Goal: Transaction & Acquisition: Purchase product/service

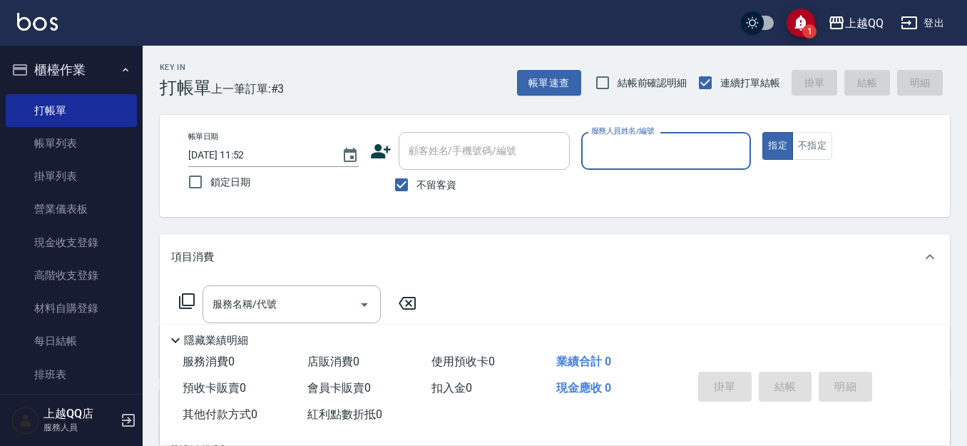
scroll to position [94, 0]
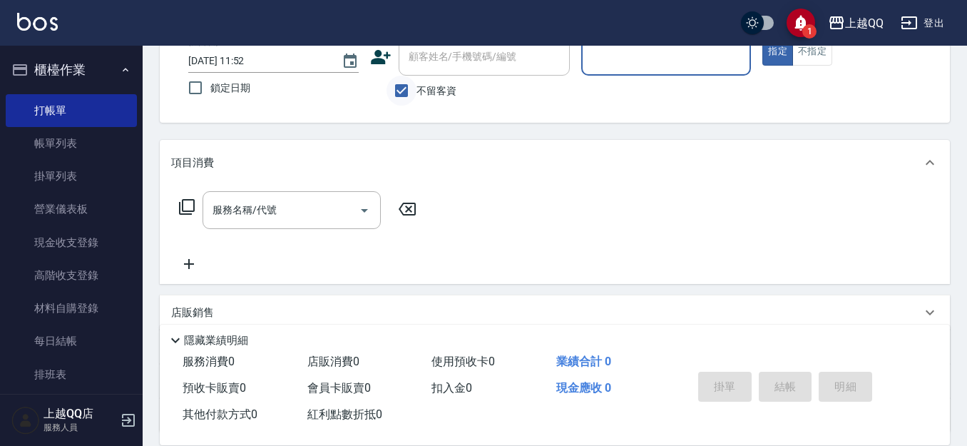
click at [398, 93] on input "不留客資" at bounding box center [402, 91] width 30 height 30
checkbox input "false"
click at [473, 71] on div "顧客姓名/手機號碼/編號" at bounding box center [484, 57] width 171 height 38
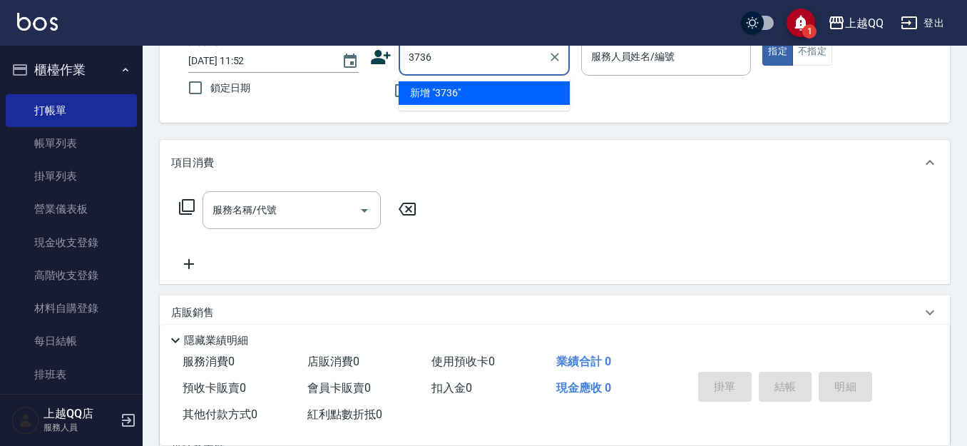
type input "3736"
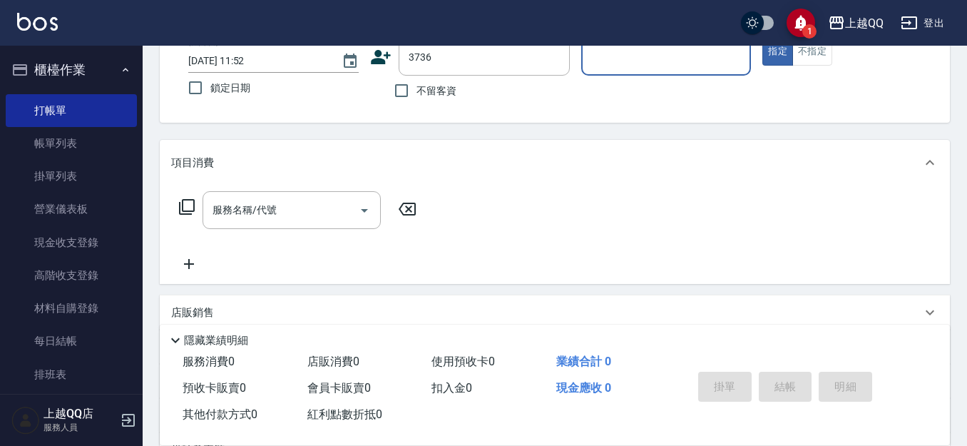
type input "1"
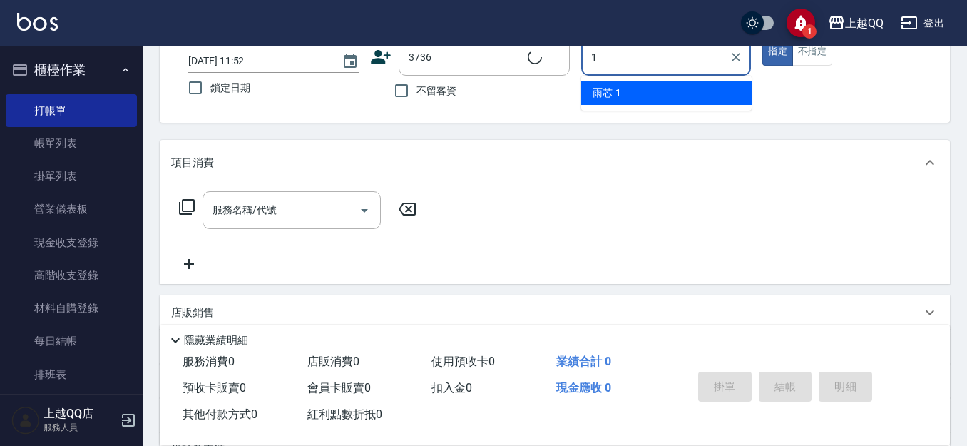
type input "[PERSON_NAME]/0916339743/3736"
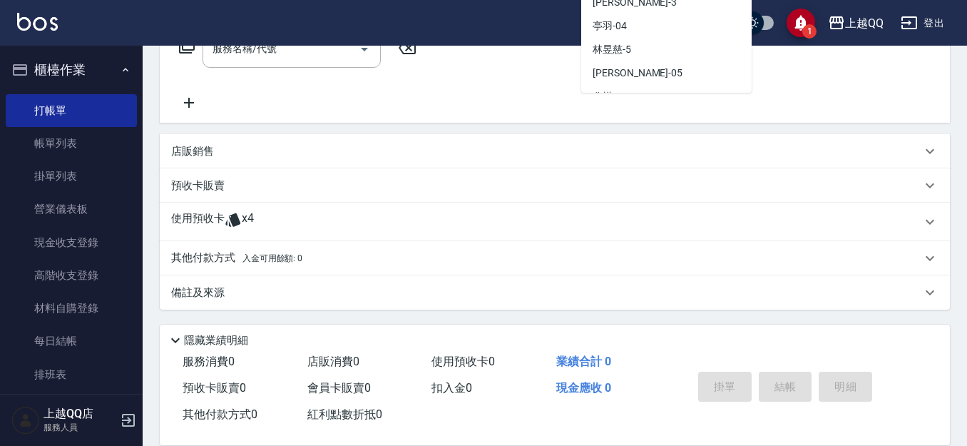
scroll to position [256, 0]
type input "雨芯-1"
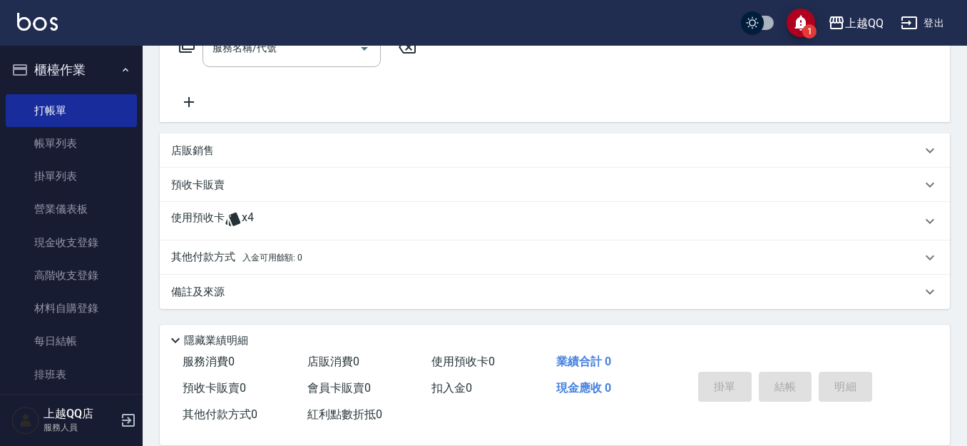
click at [344, 183] on div "預收卡販賣" at bounding box center [546, 185] width 750 height 15
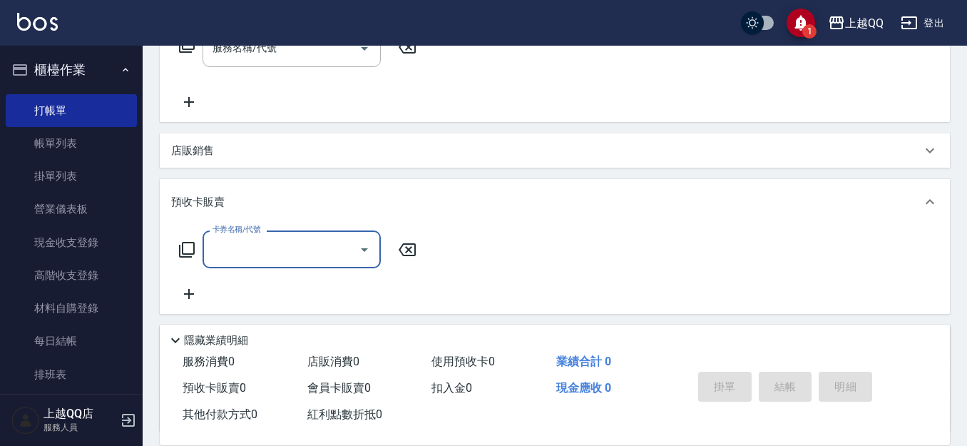
scroll to position [0, 0]
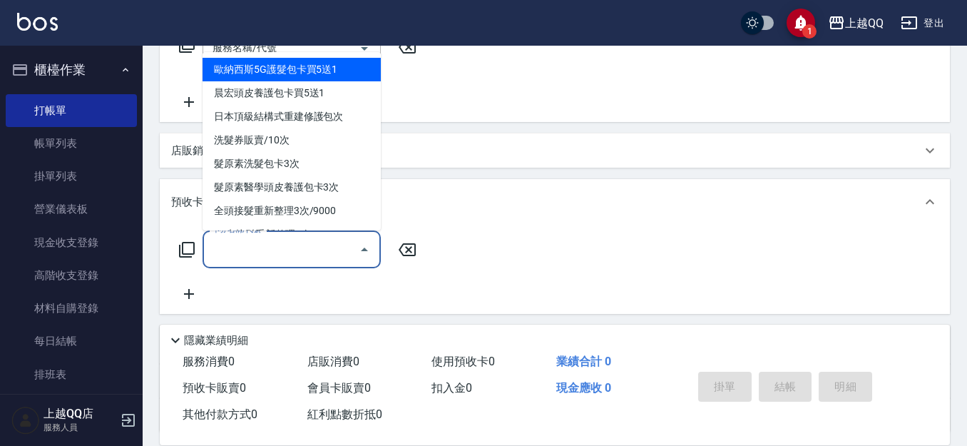
click at [264, 255] on input "卡券名稱/代號" at bounding box center [281, 249] width 144 height 25
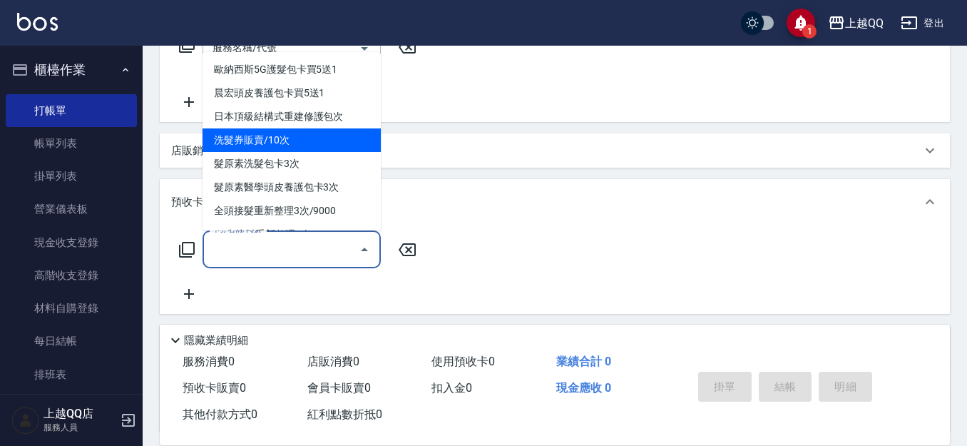
click at [316, 140] on span "洗髮券販賣/10次" at bounding box center [292, 140] width 178 height 24
type input "洗髮券販賣/10次(904)"
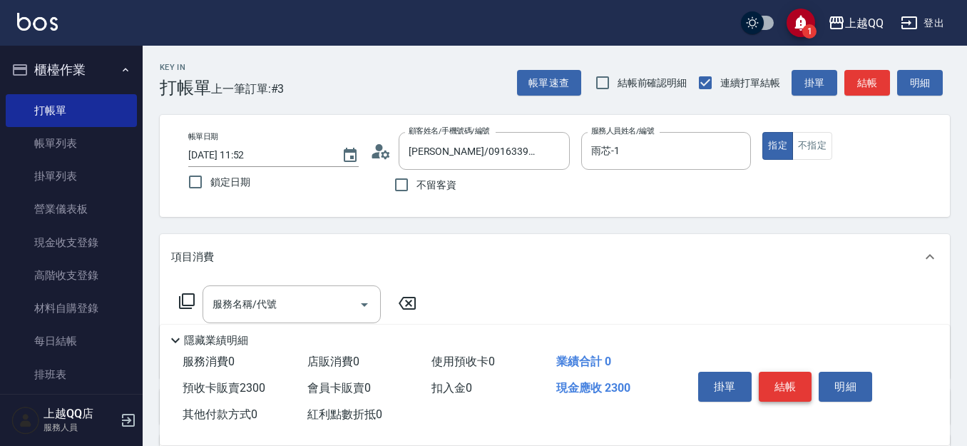
type input "2300"
click at [786, 375] on button "結帳" at bounding box center [785, 387] width 53 height 30
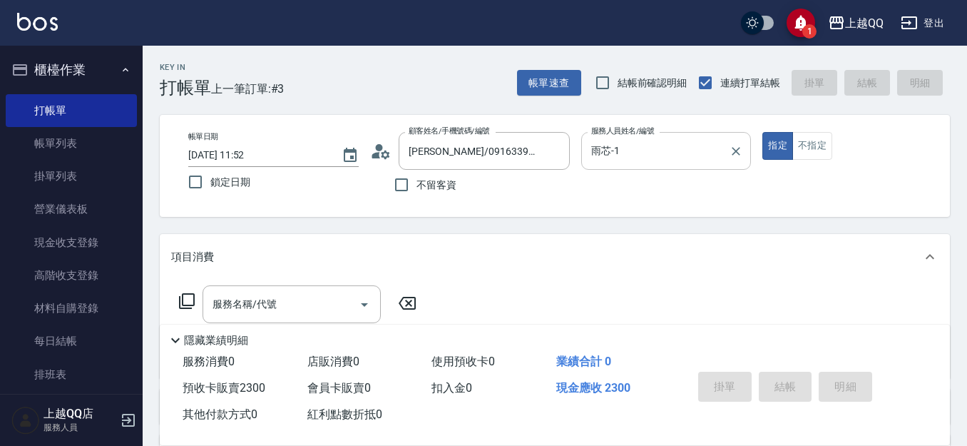
type input "[DATE] 12:46"
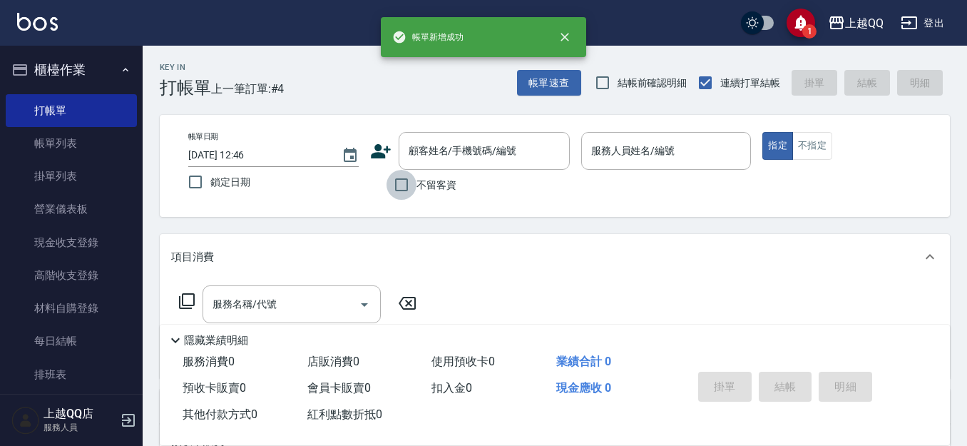
drag, startPoint x: 407, startPoint y: 176, endPoint x: 411, endPoint y: 183, distance: 7.7
click at [407, 181] on input "不留客資" at bounding box center [402, 185] width 30 height 30
checkbox input "true"
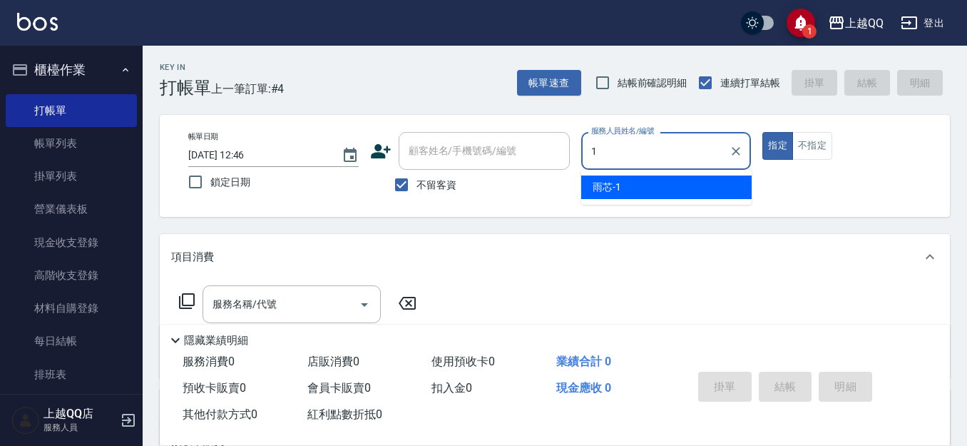
type input "雨芯-1"
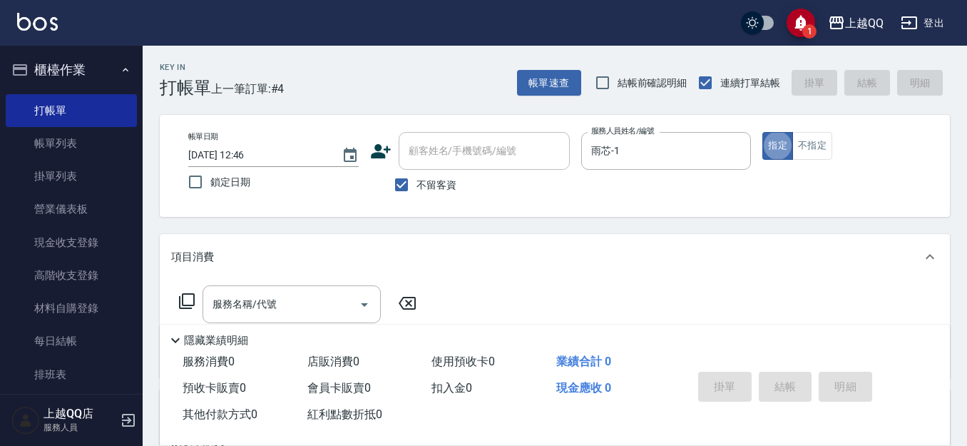
type button "true"
drag, startPoint x: 397, startPoint y: 183, endPoint x: 402, endPoint y: 174, distance: 9.6
click at [399, 183] on input "不留客資" at bounding box center [402, 185] width 30 height 30
checkbox input "false"
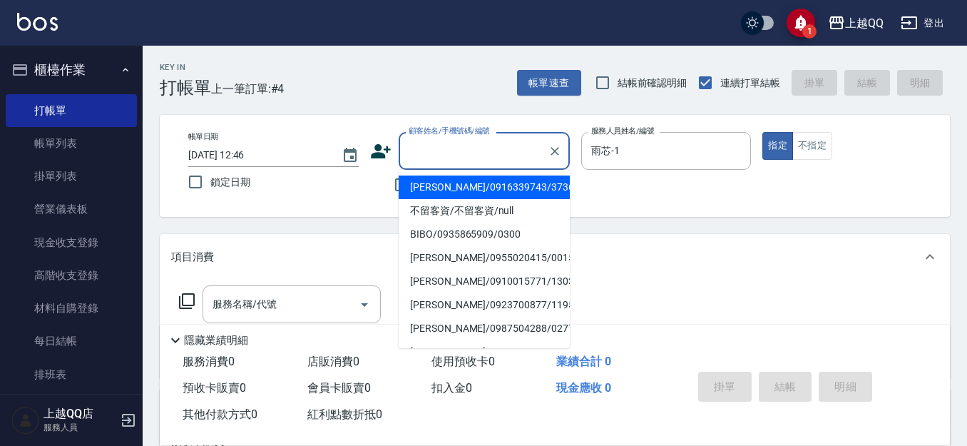
click at [414, 154] on input "顧客姓名/手機號碼/編號" at bounding box center [473, 150] width 137 height 25
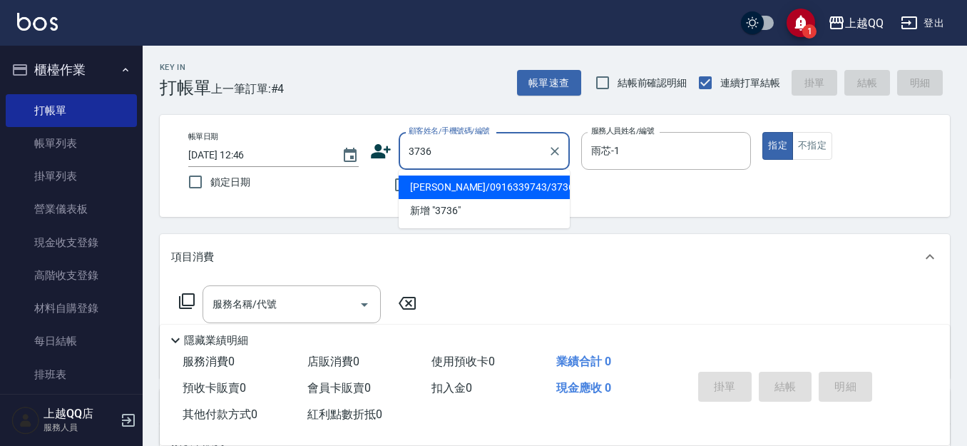
type input "[PERSON_NAME]/0916339743/3736"
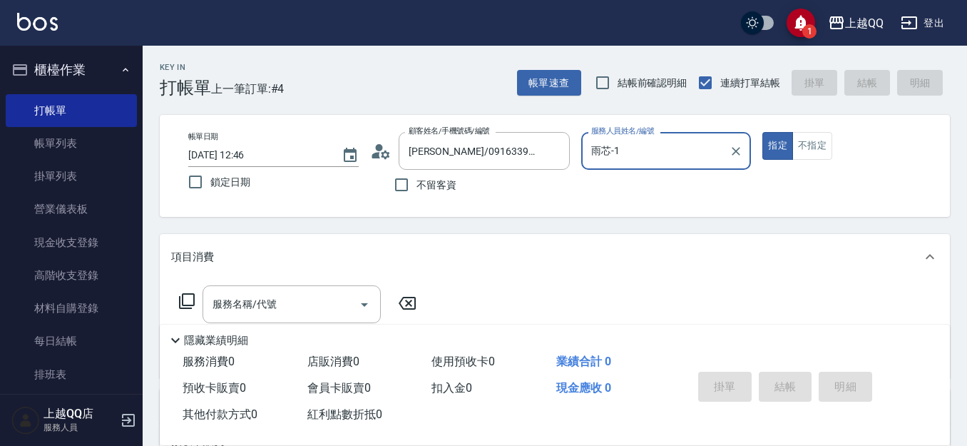
scroll to position [143, 0]
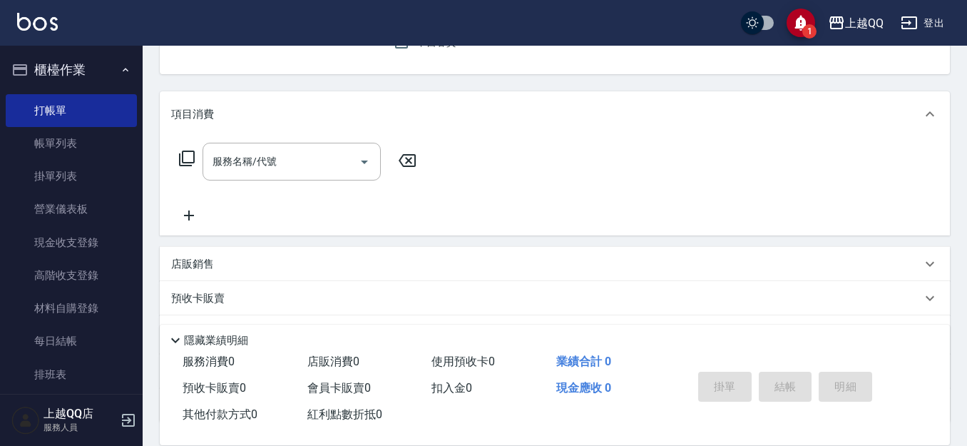
click at [190, 156] on icon at bounding box center [186, 158] width 17 height 17
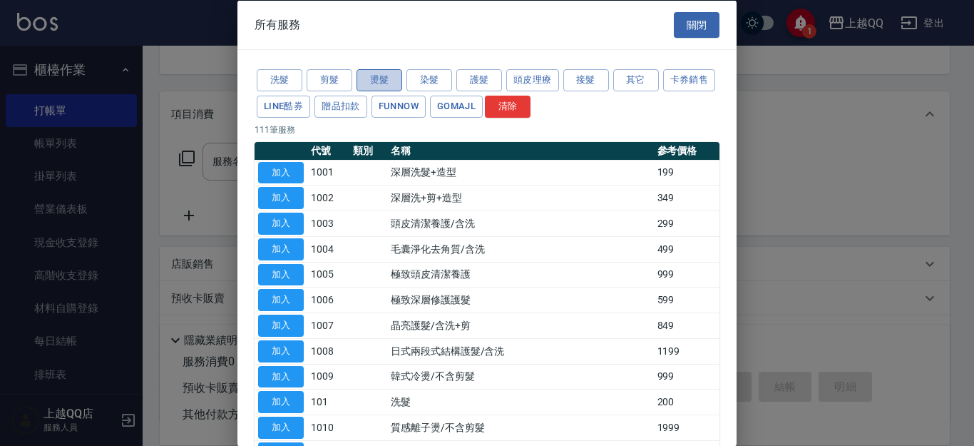
click at [369, 77] on button "燙髮" at bounding box center [380, 80] width 46 height 22
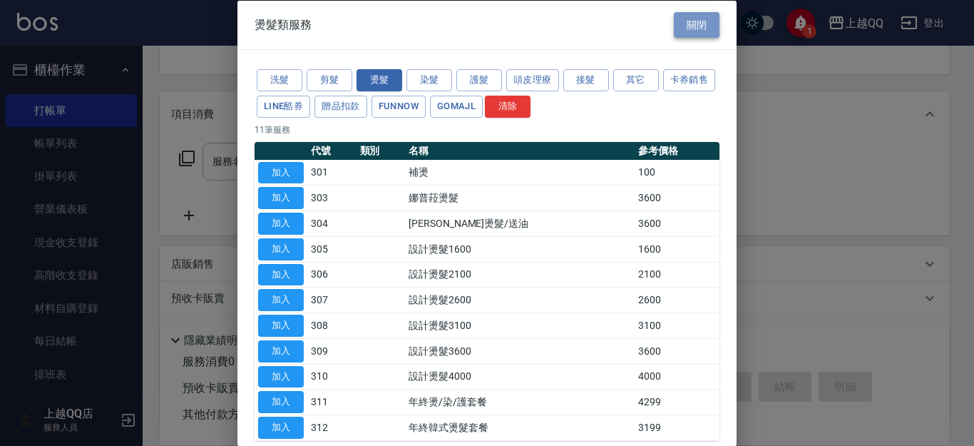
click at [698, 34] on button "關閉" at bounding box center [697, 24] width 46 height 26
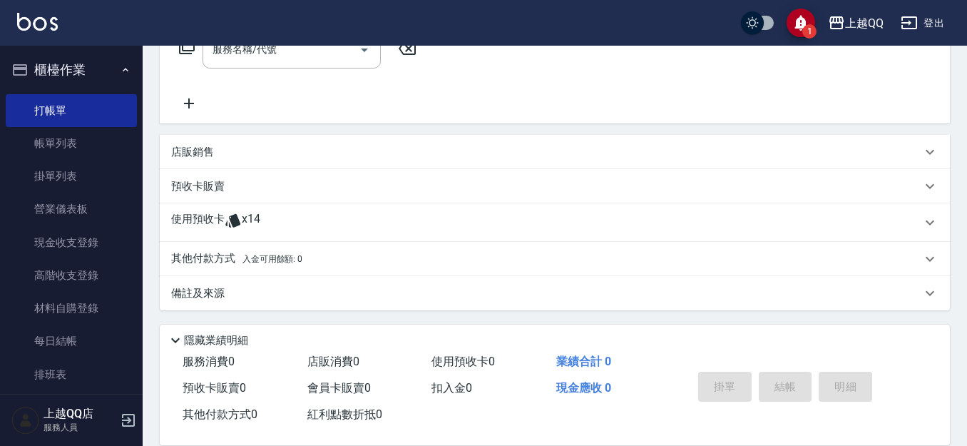
scroll to position [256, 0]
click at [412, 214] on div "使用預收卡 x14" at bounding box center [546, 220] width 750 height 21
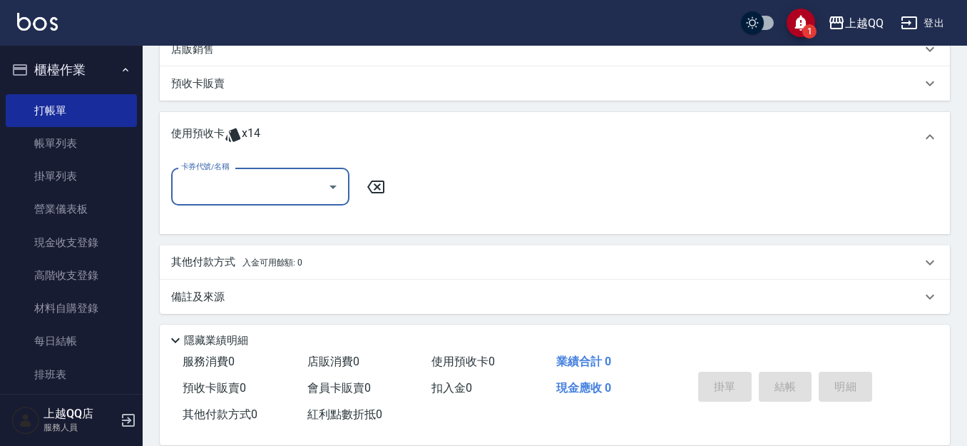
scroll to position [362, 0]
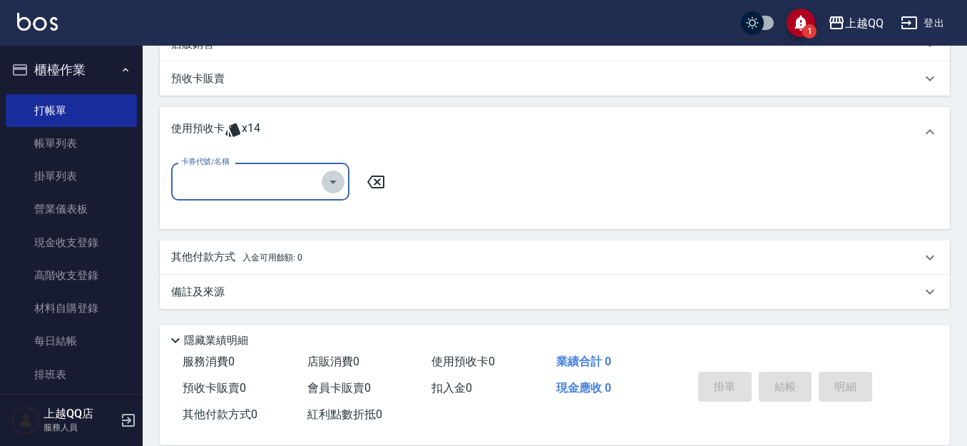
click at [336, 183] on icon "Open" at bounding box center [332, 181] width 17 height 17
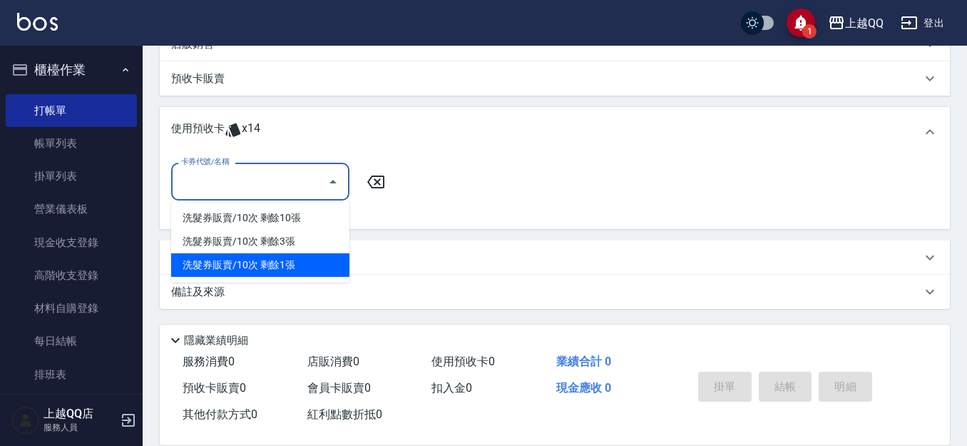
click at [313, 270] on div "洗髮券販賣/10次 剩餘1張" at bounding box center [260, 265] width 178 height 24
type input "洗髮券販賣/10次"
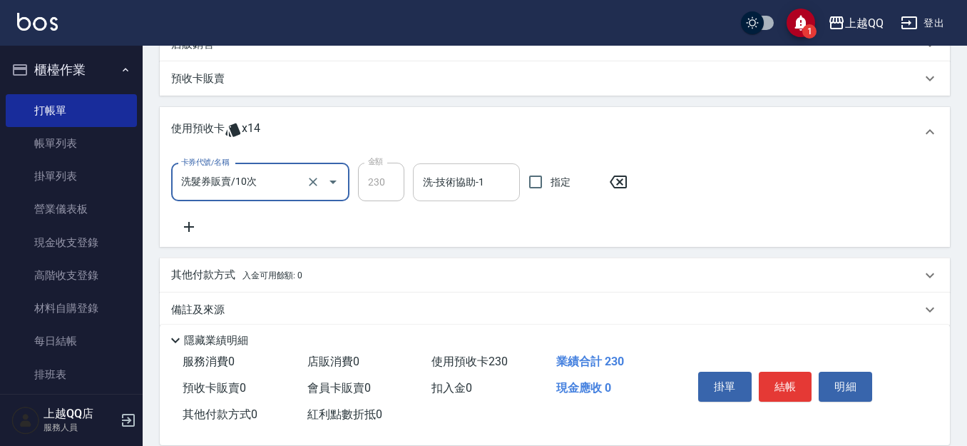
click at [469, 176] on input "洗-技術協助-1" at bounding box center [466, 182] width 94 height 25
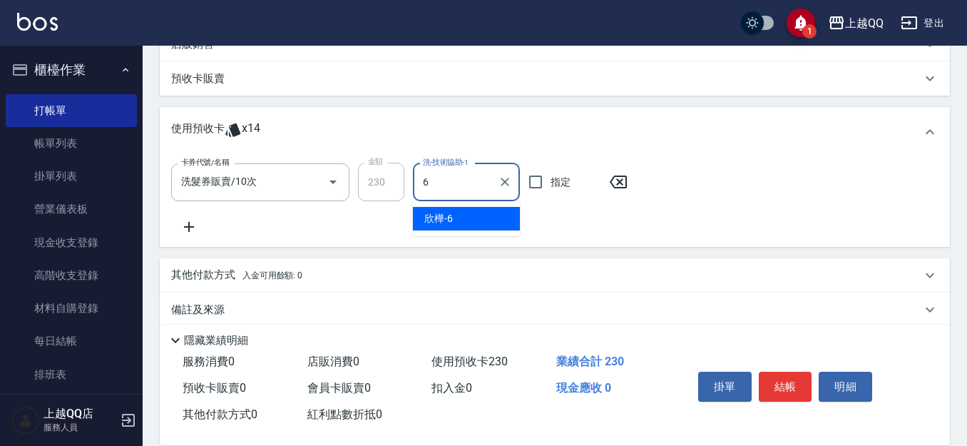
type input "欣樺-6"
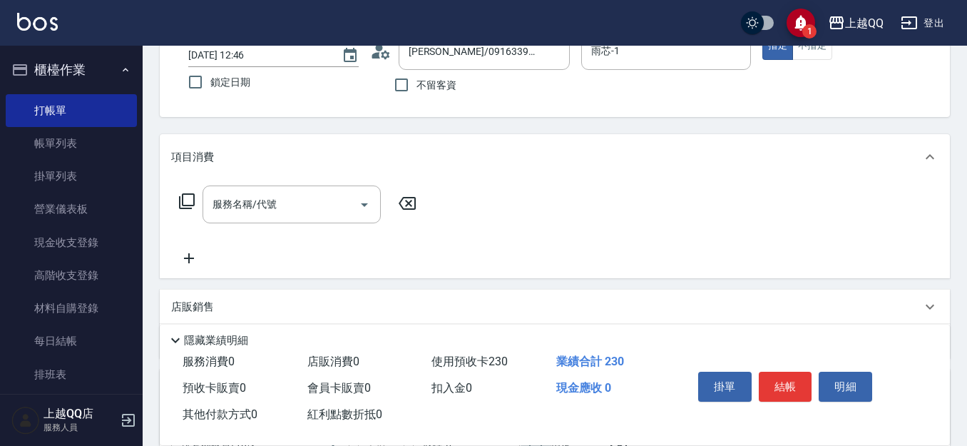
scroll to position [77, 0]
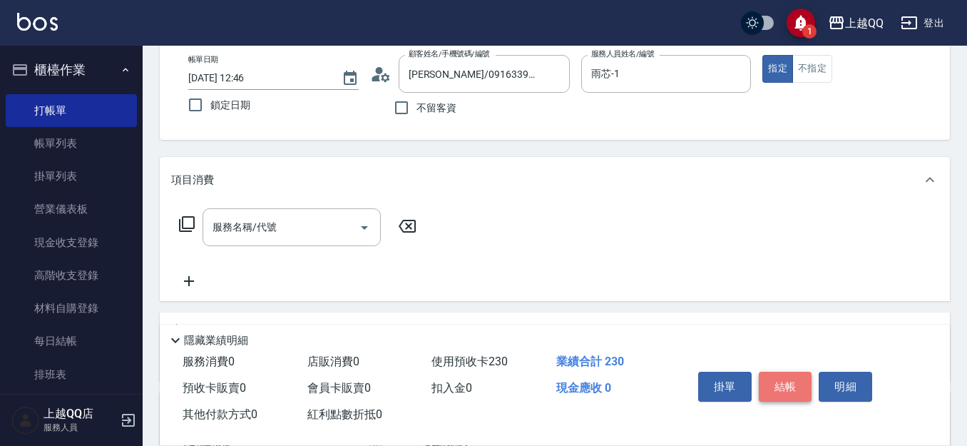
click at [787, 379] on button "結帳" at bounding box center [785, 387] width 53 height 30
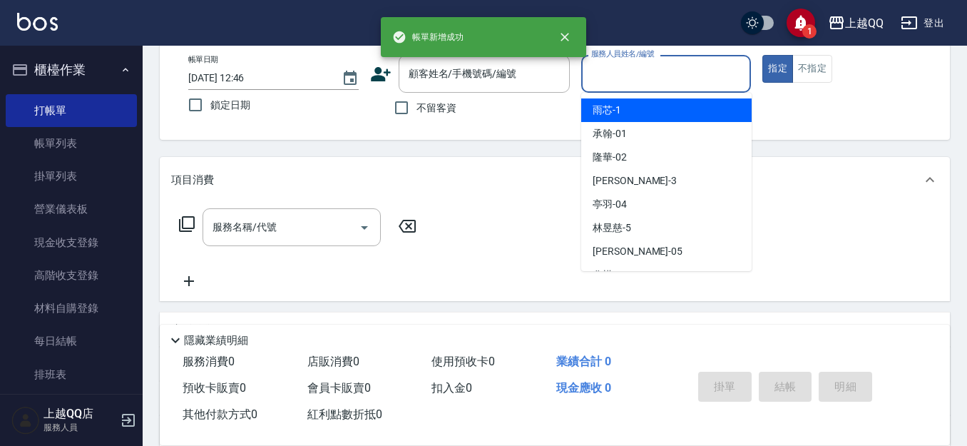
click at [620, 76] on input "服務人員姓名/編號" at bounding box center [667, 73] width 158 height 25
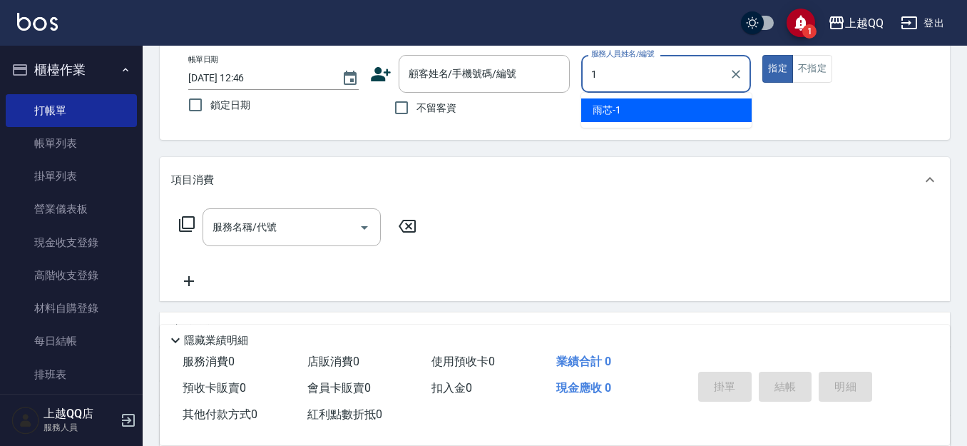
type input "雨芯-1"
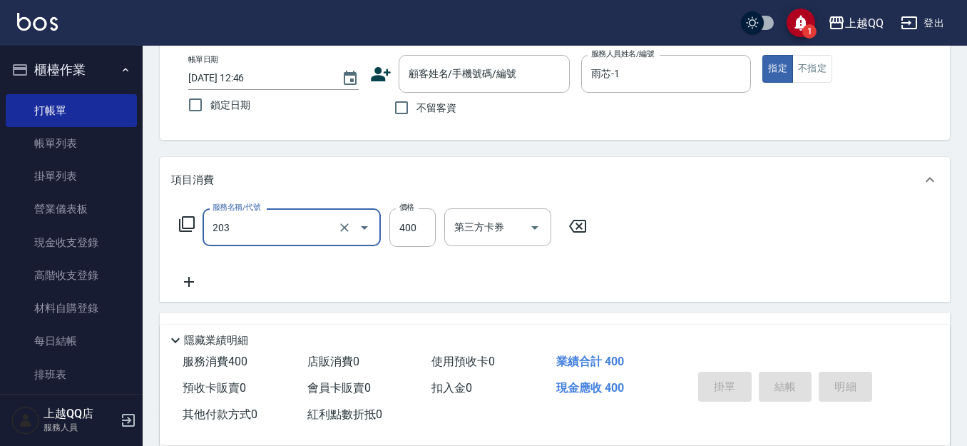
type input "指定單剪(203)"
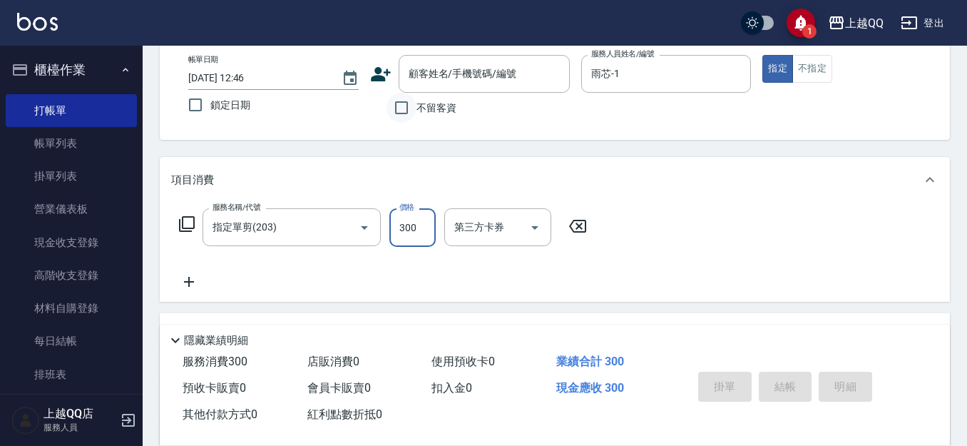
type input "300"
click at [404, 98] on input "不留客資" at bounding box center [402, 108] width 30 height 30
checkbox input "true"
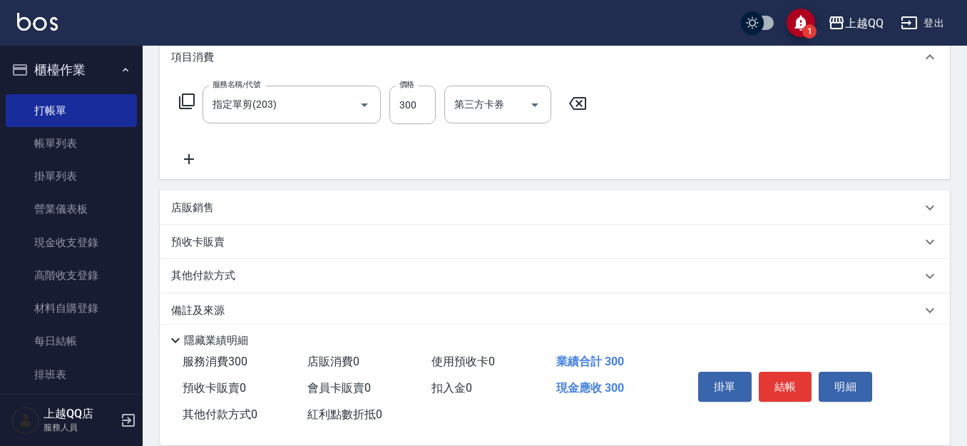
scroll to position [218, 0]
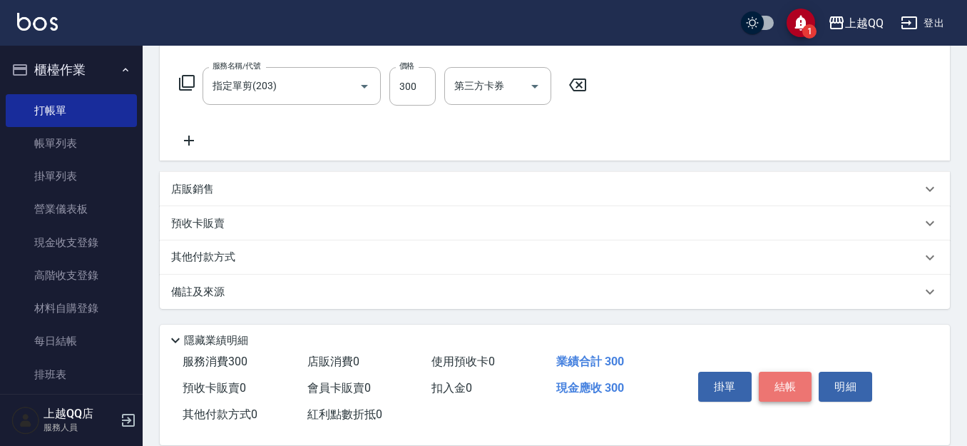
click at [794, 372] on button "結帳" at bounding box center [785, 387] width 53 height 30
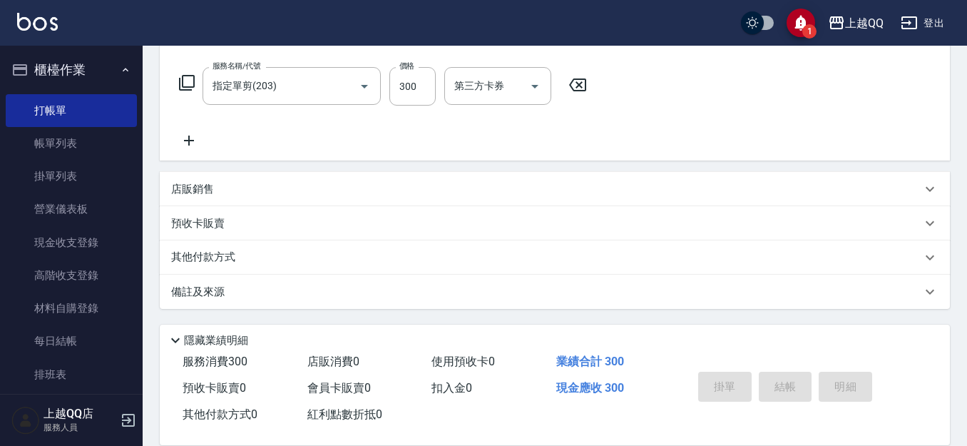
type input "[DATE] 12:47"
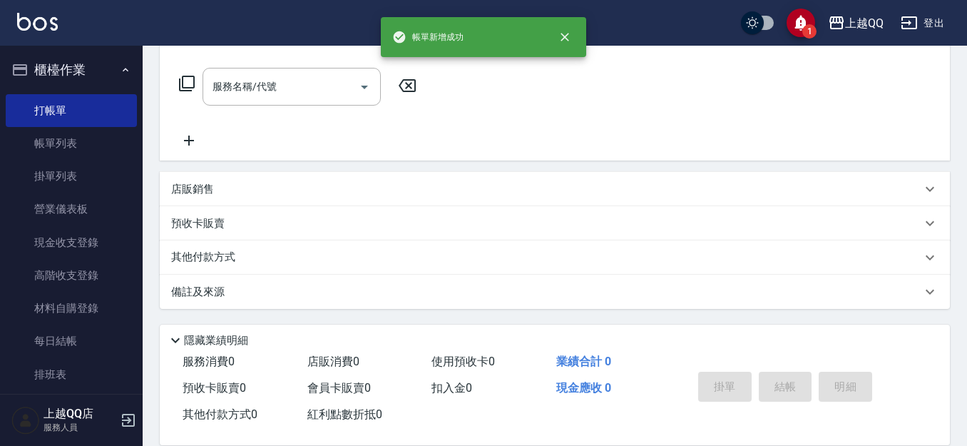
scroll to position [0, 0]
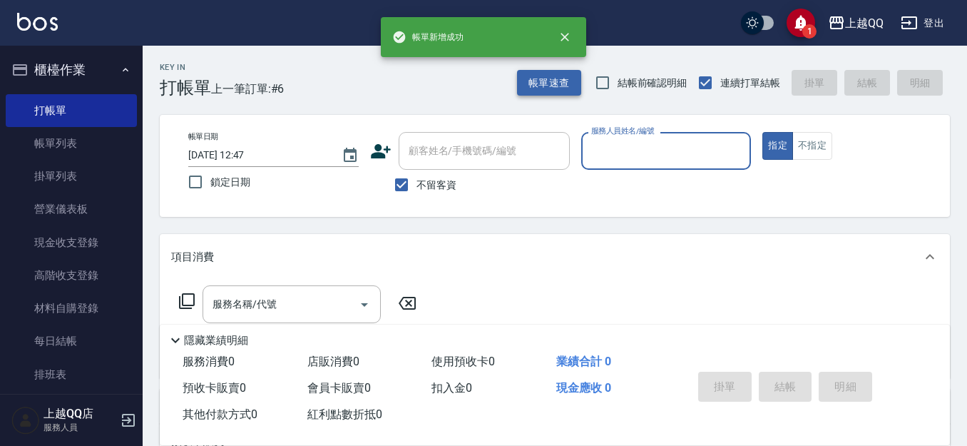
click at [533, 88] on button "帳單速查" at bounding box center [549, 83] width 64 height 26
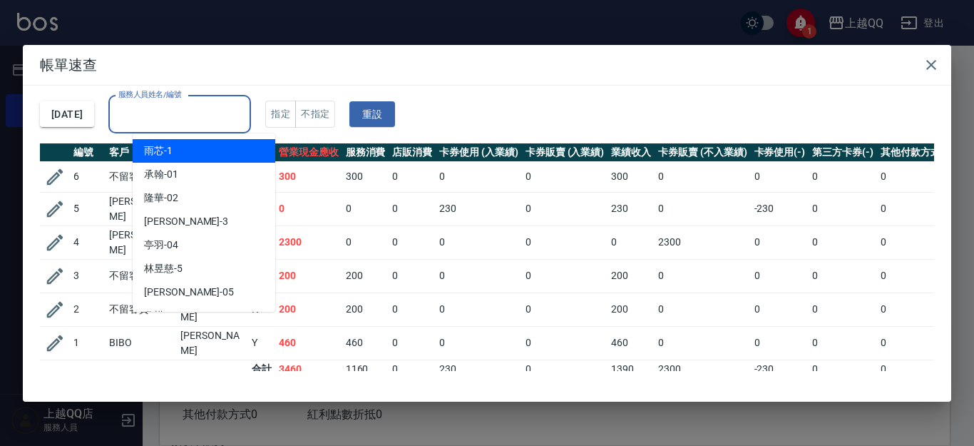
click at [186, 117] on input "服務人員姓名/編號" at bounding box center [180, 114] width 130 height 25
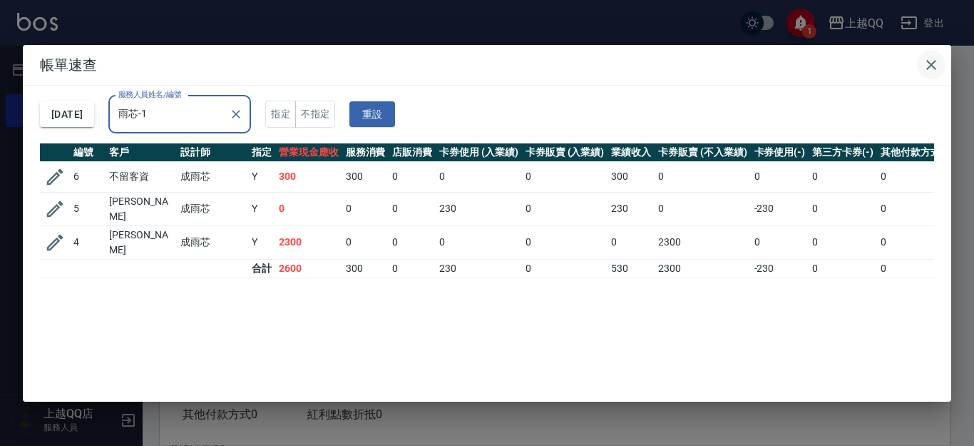
type input "雨芯-1"
click at [931, 67] on icon "button" at bounding box center [931, 64] width 17 height 17
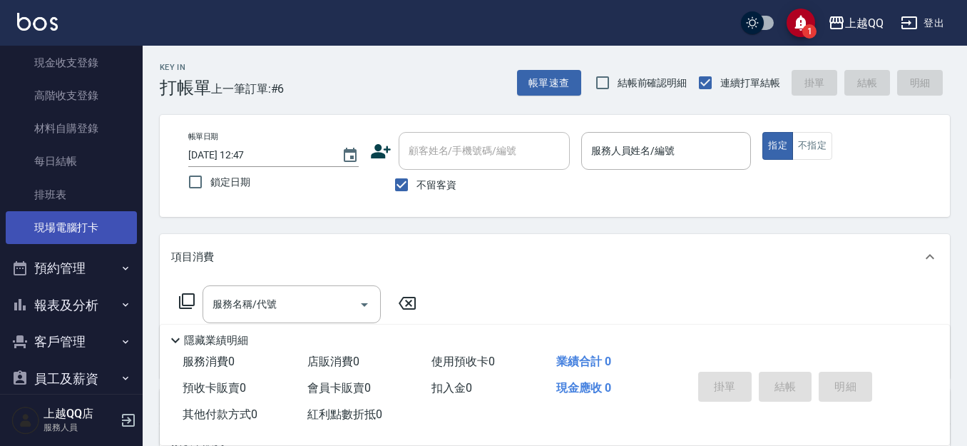
scroll to position [200, 0]
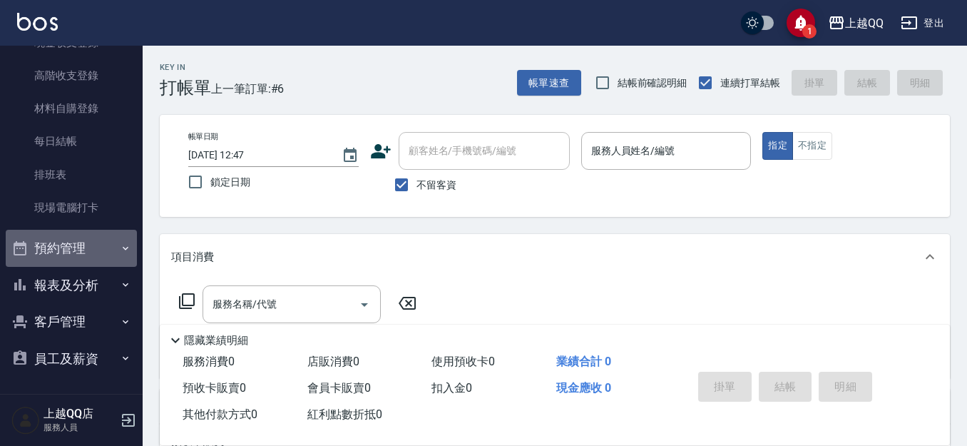
click at [72, 252] on button "預約管理" at bounding box center [71, 248] width 131 height 37
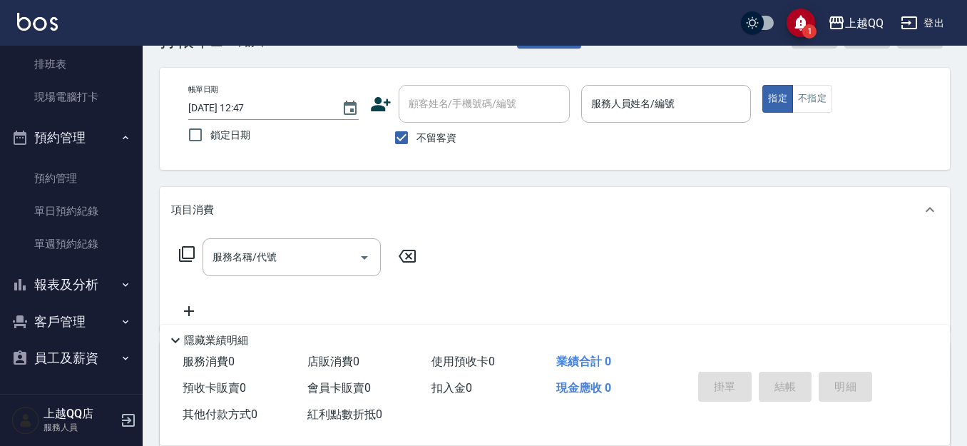
scroll to position [71, 0]
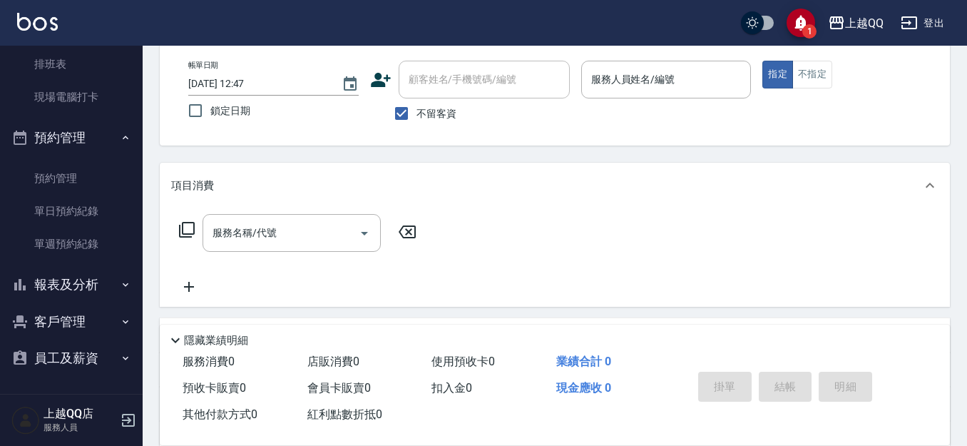
click at [78, 288] on button "報表及分析" at bounding box center [71, 284] width 131 height 37
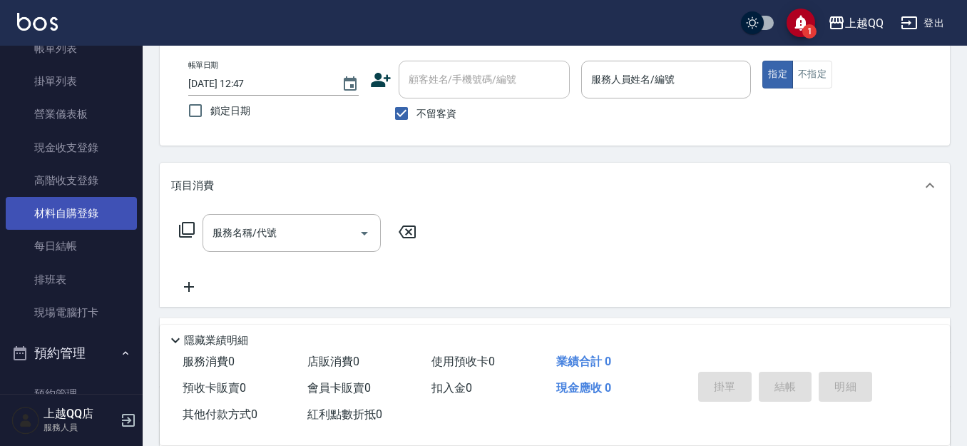
scroll to position [0, 0]
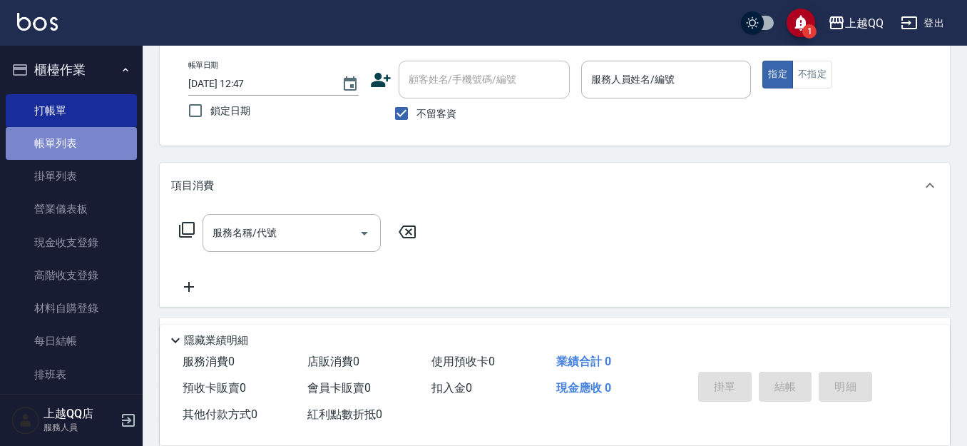
click at [105, 144] on link "帳單列表" at bounding box center [71, 143] width 131 height 33
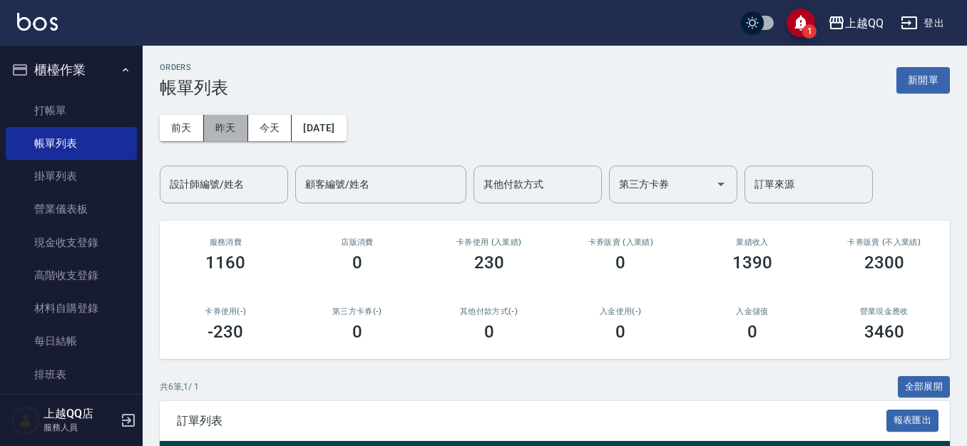
click at [231, 121] on button "昨天" at bounding box center [226, 128] width 44 height 26
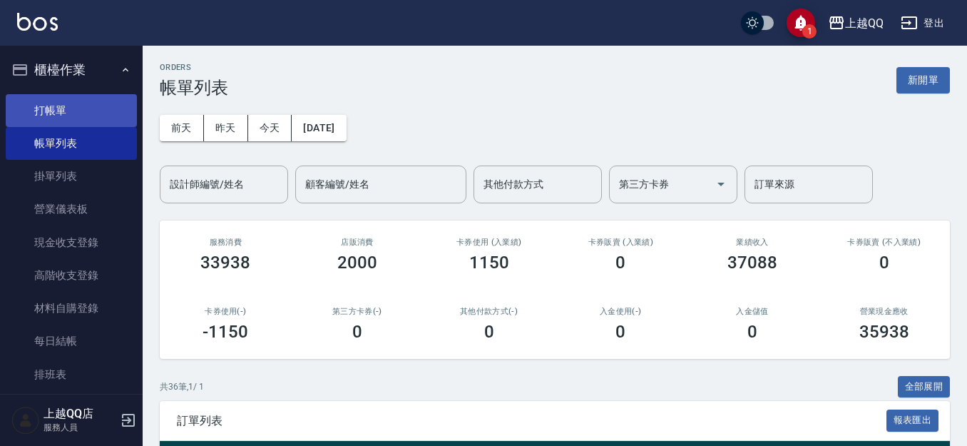
click at [84, 103] on link "打帳單" at bounding box center [71, 110] width 131 height 33
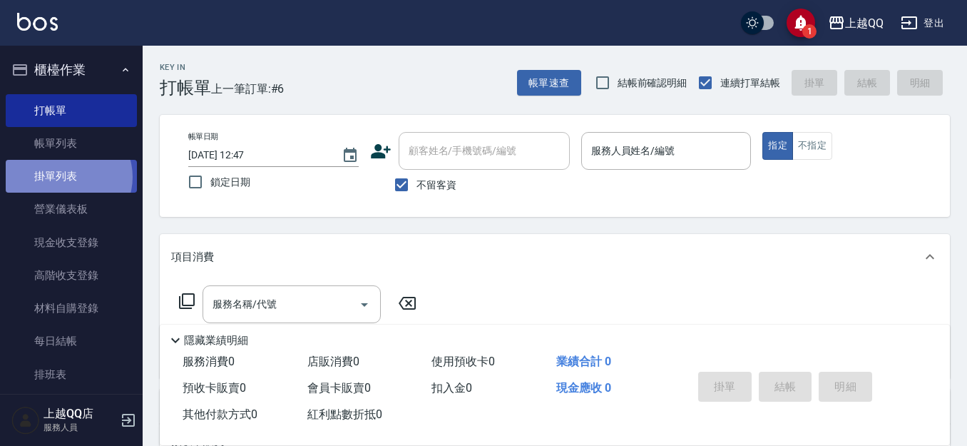
click at [68, 177] on link "掛單列表" at bounding box center [71, 176] width 131 height 33
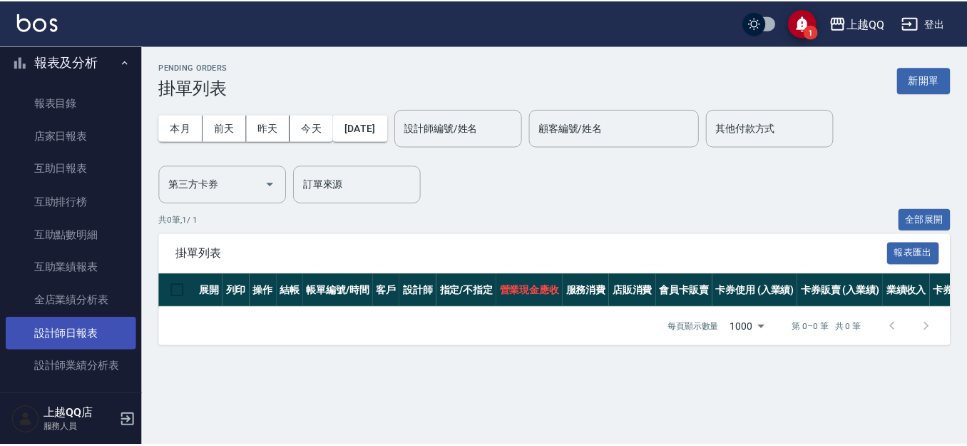
scroll to position [571, 0]
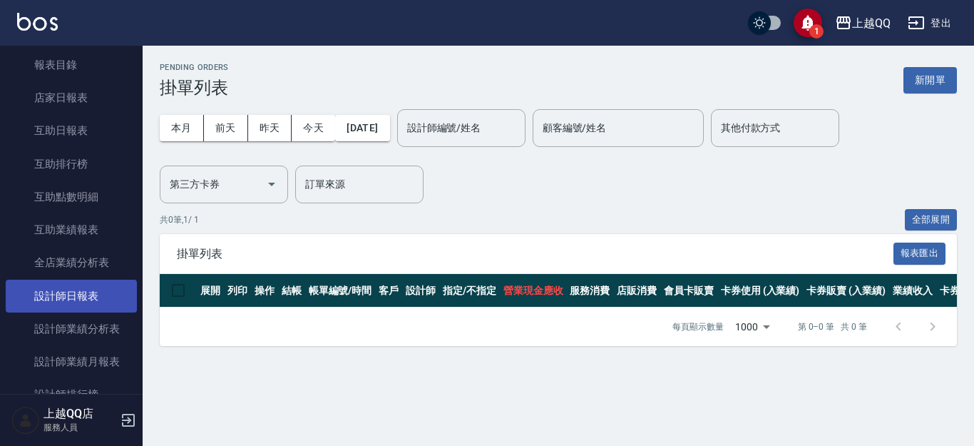
click at [99, 302] on link "設計師日報表" at bounding box center [71, 296] width 131 height 33
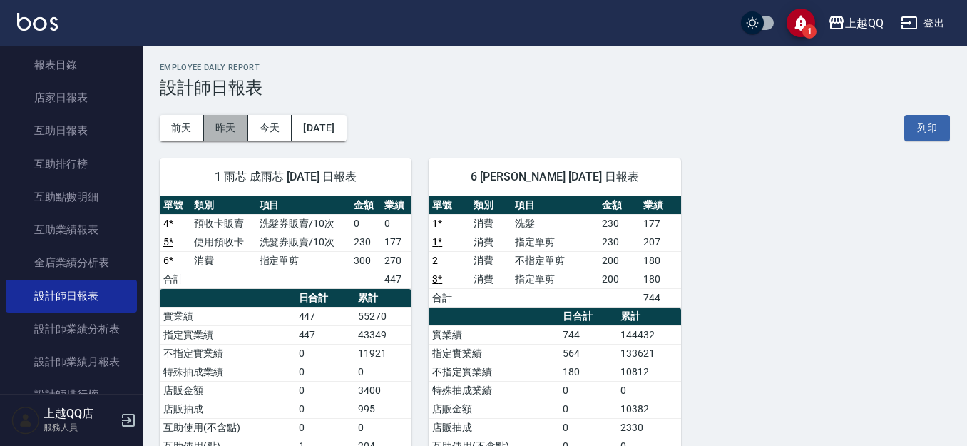
click at [229, 125] on button "昨天" at bounding box center [226, 128] width 44 height 26
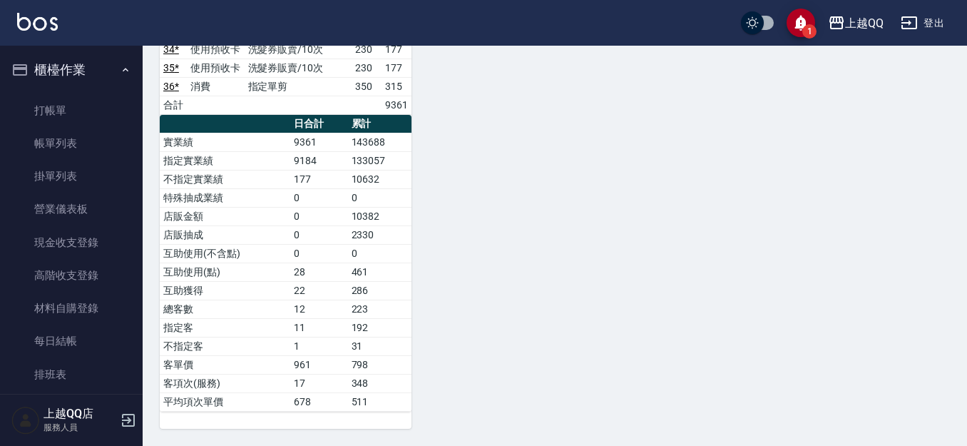
click at [162, 88] on td "36 *" at bounding box center [173, 86] width 27 height 19
click at [111, 108] on link "打帳單" at bounding box center [71, 110] width 131 height 33
